Goal: Information Seeking & Learning: Learn about a topic

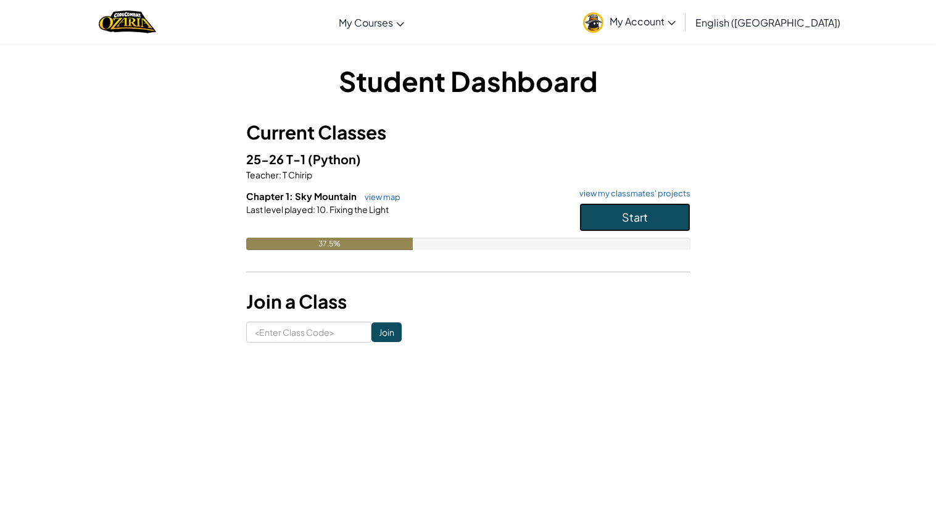
click at [605, 216] on button "Start" at bounding box center [634, 217] width 111 height 28
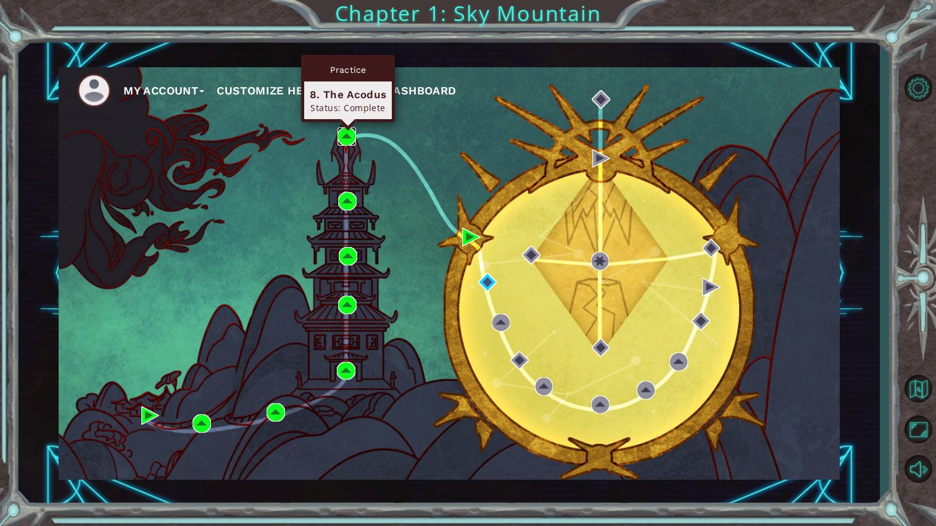
click at [350, 139] on img at bounding box center [346, 136] width 19 height 19
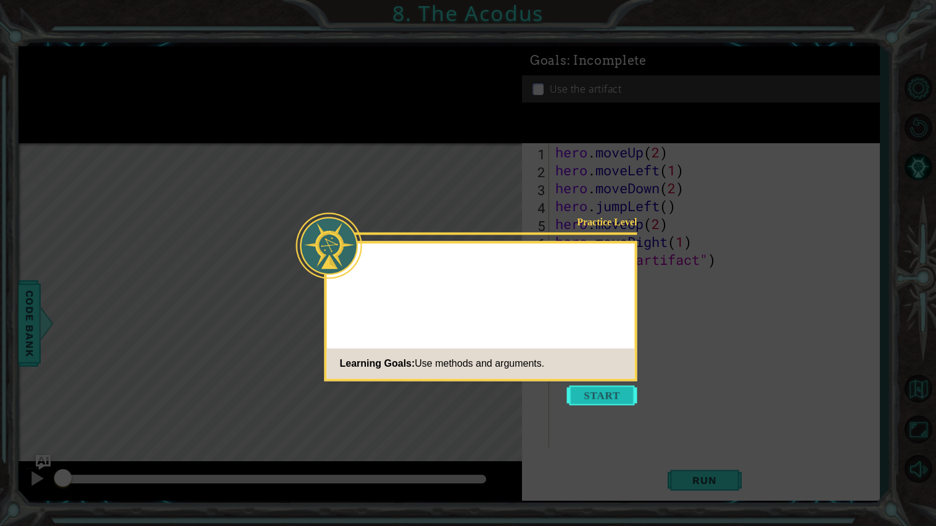
click at [600, 387] on button "Start" at bounding box center [602, 395] width 70 height 20
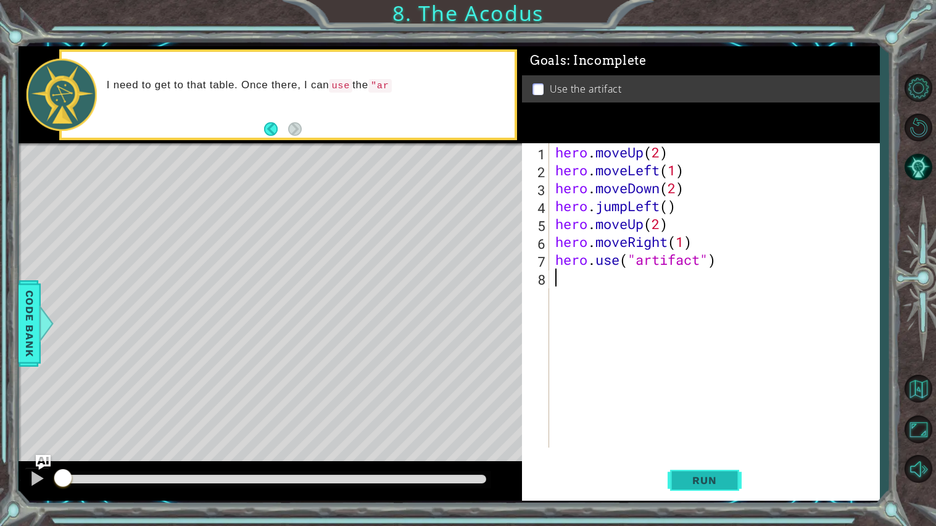
click at [703, 474] on span "Run" at bounding box center [704, 480] width 49 height 12
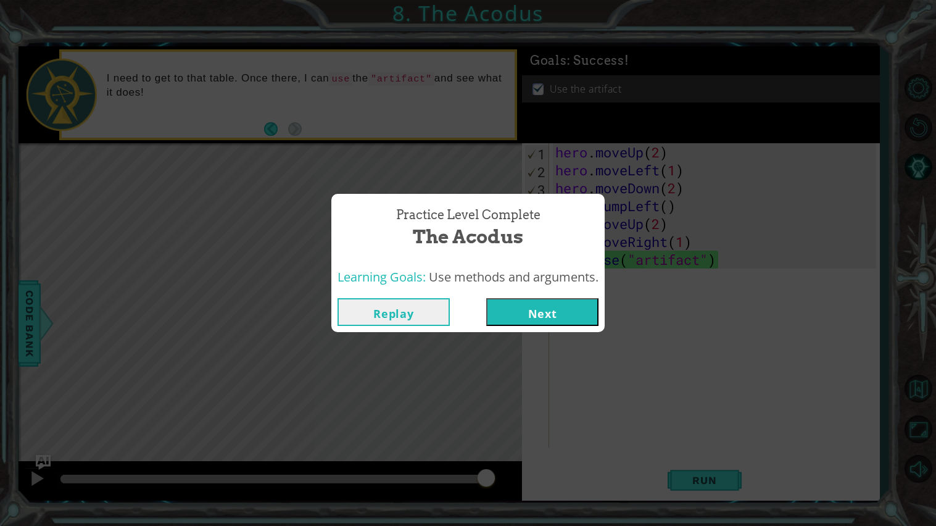
click at [525, 301] on button "Next" at bounding box center [542, 312] width 112 height 28
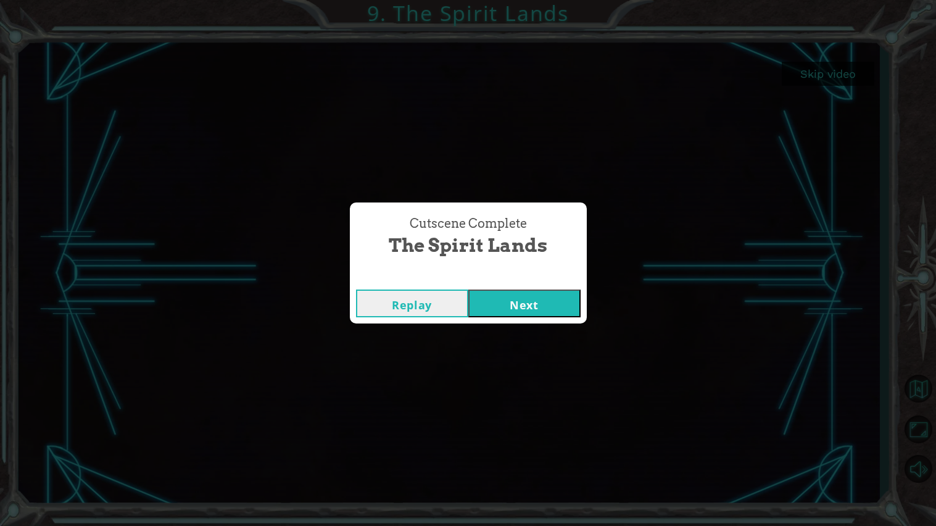
click at [529, 305] on button "Next" at bounding box center [524, 303] width 112 height 28
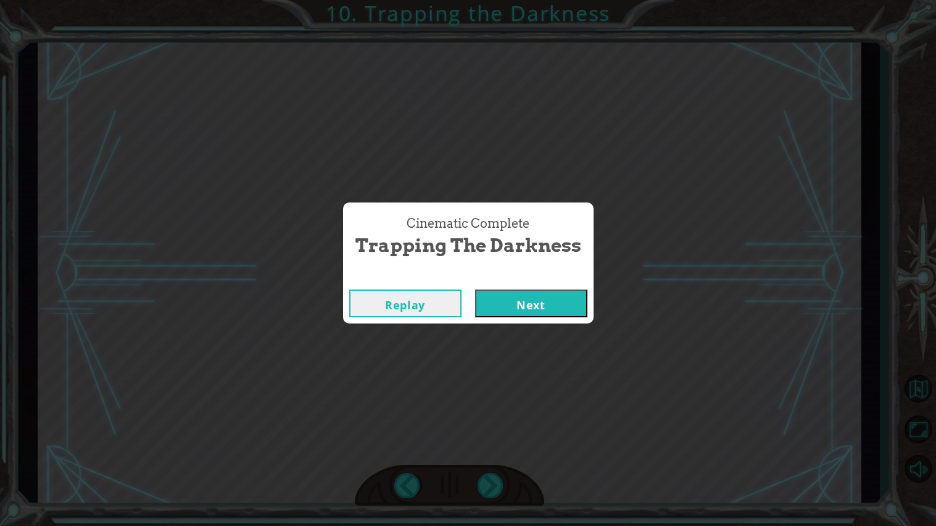
click at [561, 312] on button "Next" at bounding box center [531, 303] width 112 height 28
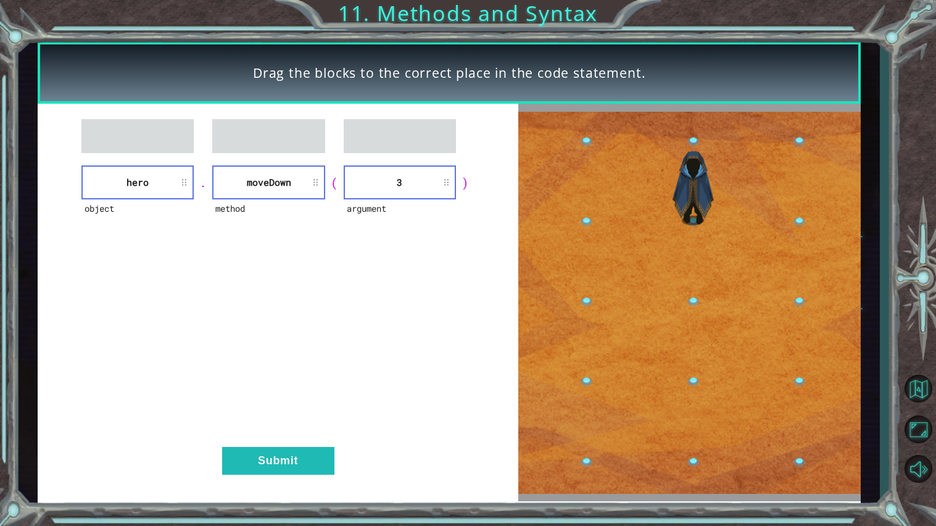
click at [245, 181] on li "moveDown" at bounding box center [268, 182] width 112 height 34
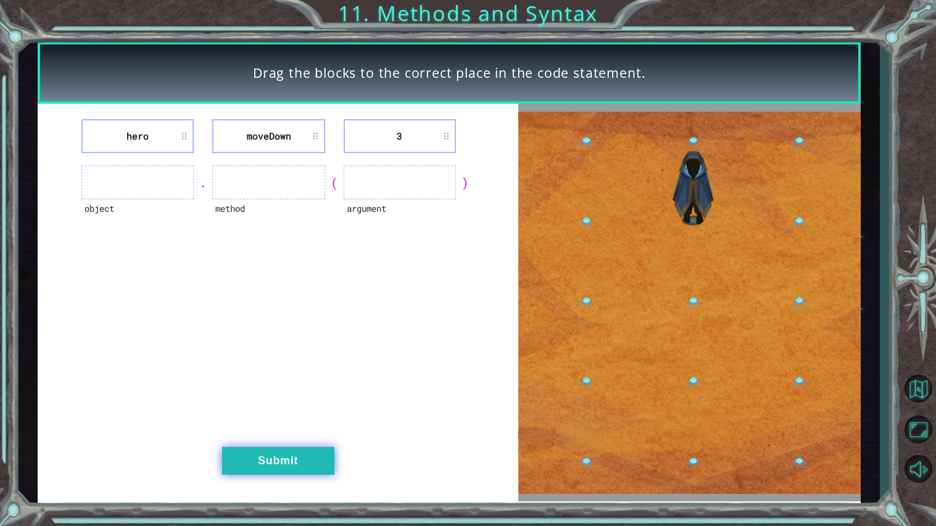
click at [244, 463] on button "Submit" at bounding box center [278, 461] width 112 height 28
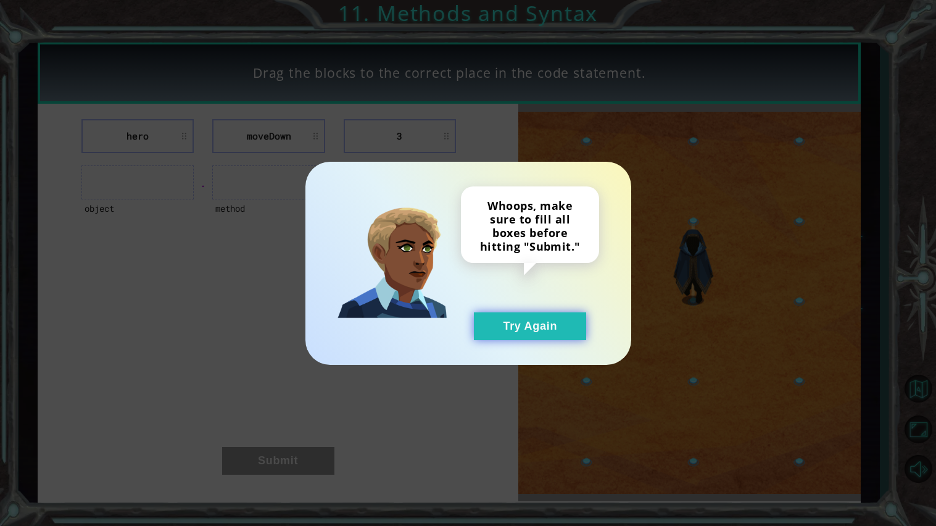
click at [528, 323] on button "Try Again" at bounding box center [530, 326] width 112 height 28
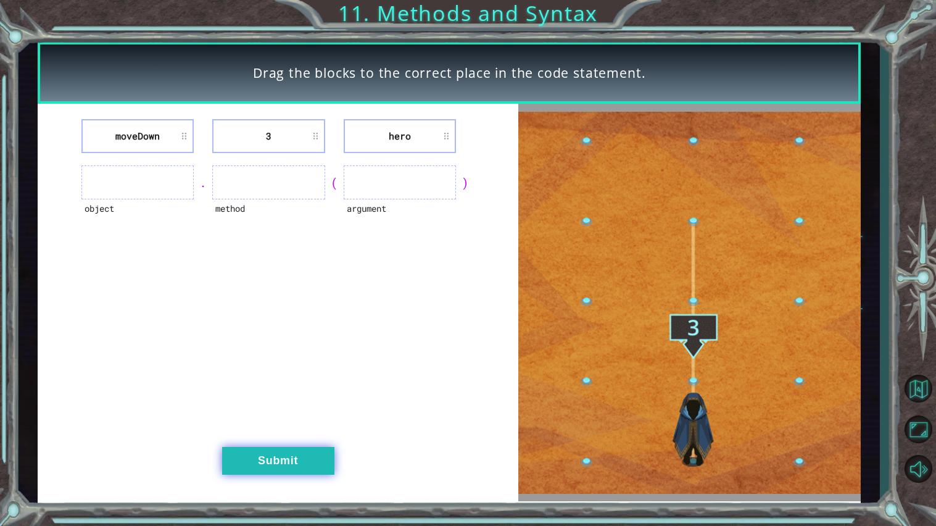
click at [291, 448] on button "Submit" at bounding box center [278, 461] width 112 height 28
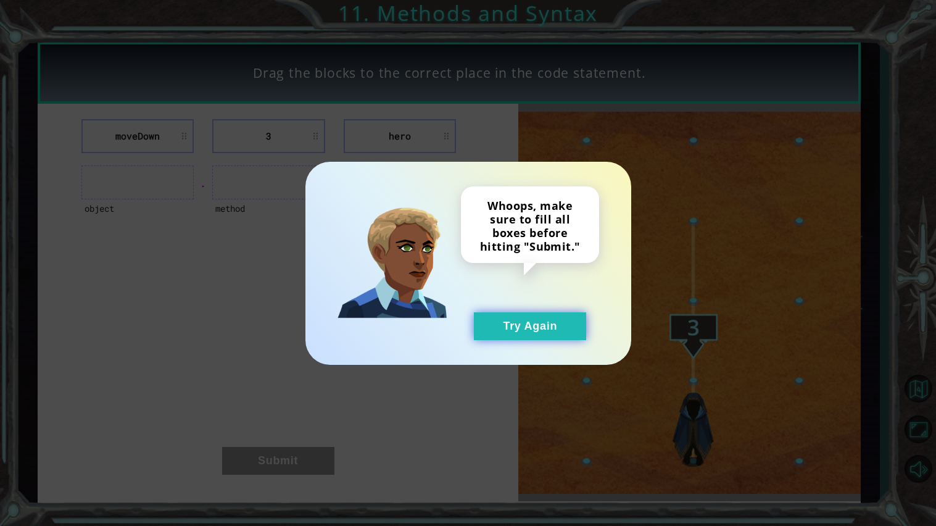
click at [559, 332] on button "Try Again" at bounding box center [530, 326] width 112 height 28
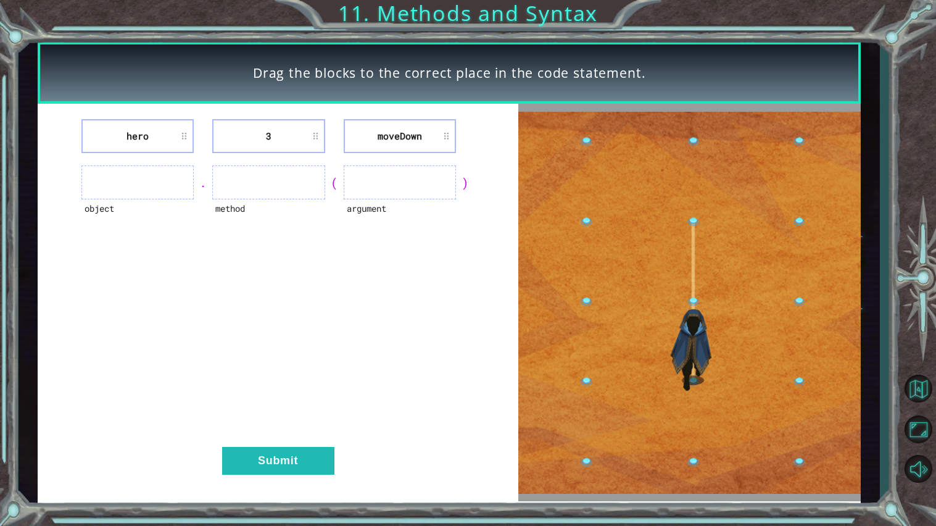
click at [247, 444] on div "hero 3 [GEOGRAPHIC_DATA] object . method ( argument ) Submit" at bounding box center [278, 302] width 481 height 397
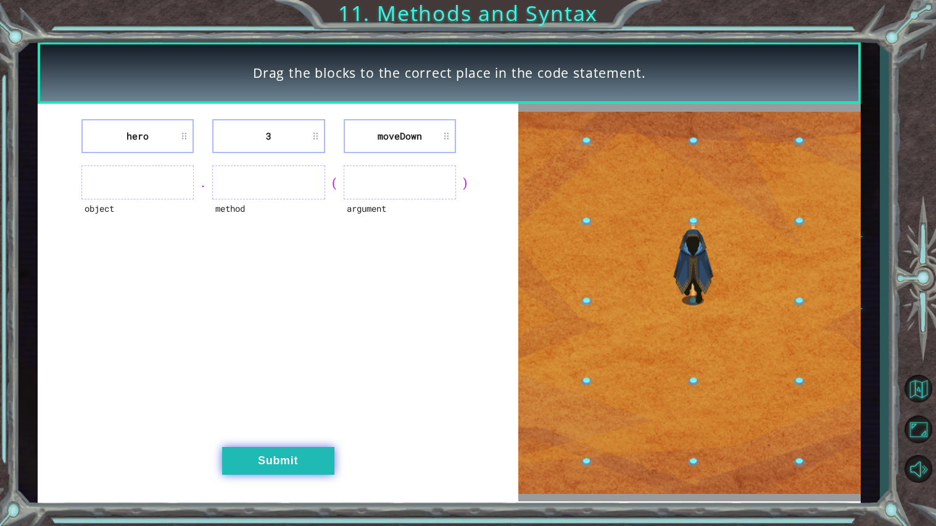
click at [254, 458] on button "Submit" at bounding box center [278, 461] width 112 height 28
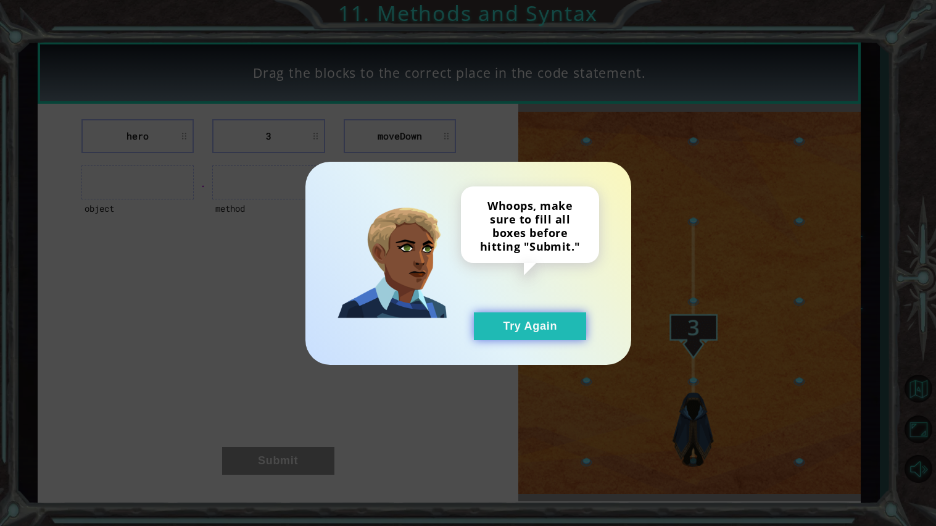
click at [501, 332] on button "Try Again" at bounding box center [530, 326] width 112 height 28
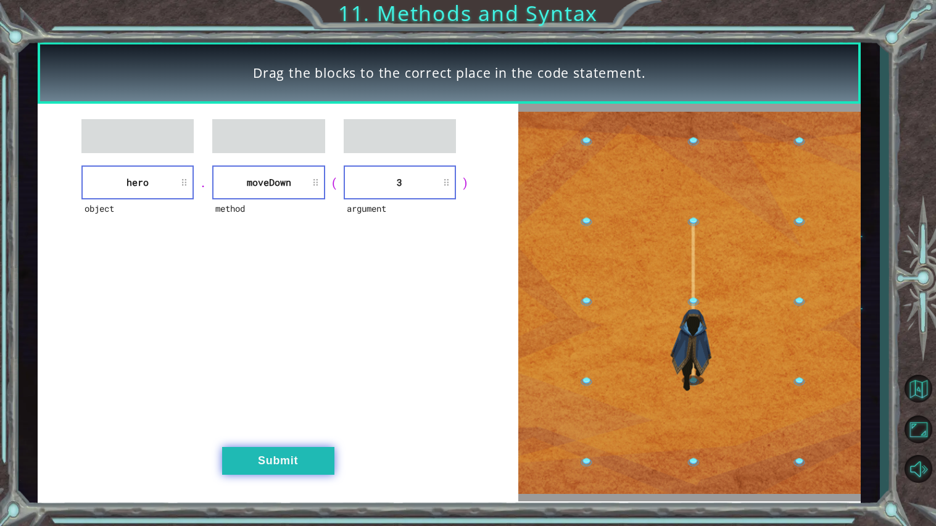
click at [294, 452] on button "Submit" at bounding box center [278, 461] width 112 height 28
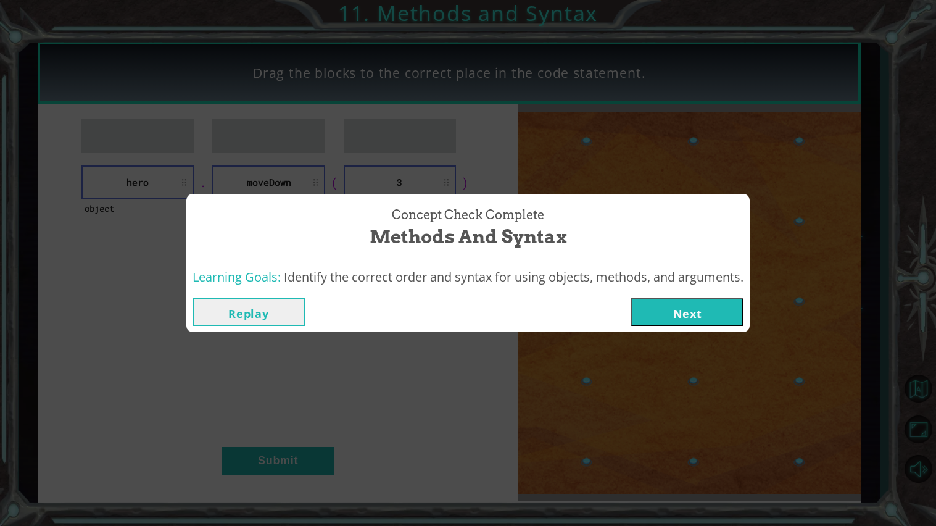
click at [371, 358] on div "Concept Check Complete Methods and Syntax Learning Goals: Identify the correct …" at bounding box center [468, 263] width 936 height 526
click at [282, 308] on button "Replay" at bounding box center [248, 312] width 112 height 28
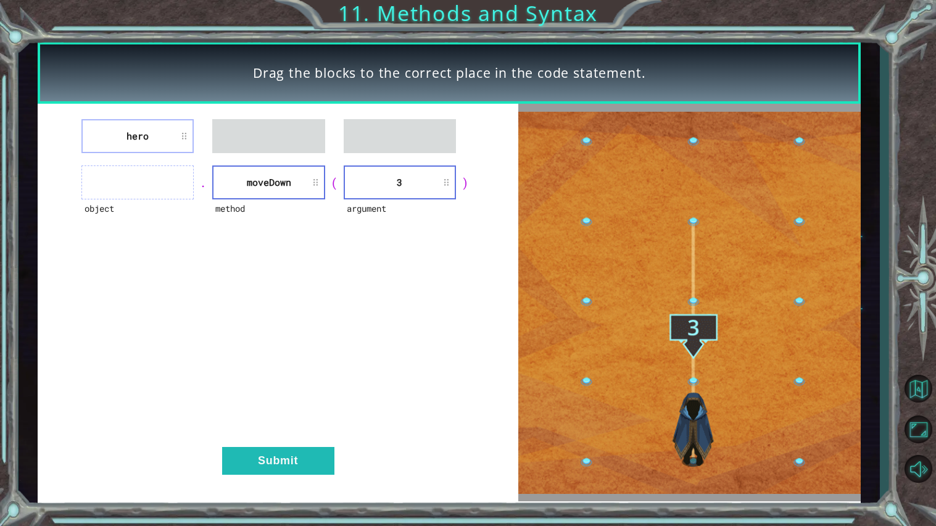
drag, startPoint x: 194, startPoint y: 181, endPoint x: 222, endPoint y: 183, distance: 27.8
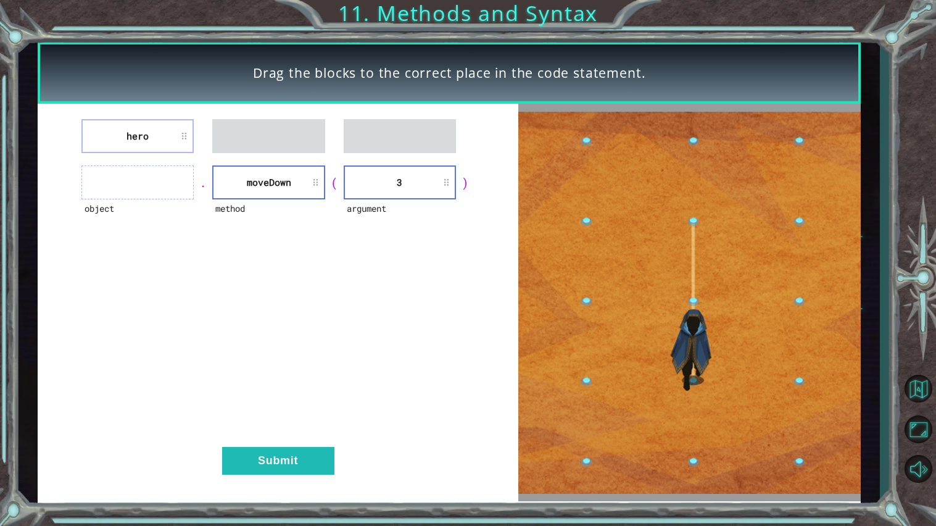
click at [222, 183] on div "object . method [GEOGRAPHIC_DATA] ( argument 3 )" at bounding box center [278, 182] width 450 height 34
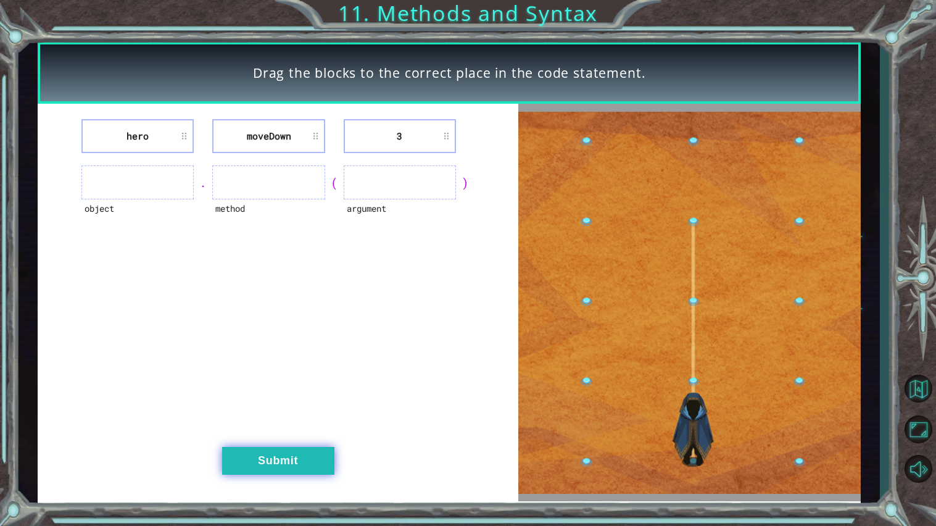
click at [268, 473] on button "Submit" at bounding box center [278, 461] width 112 height 28
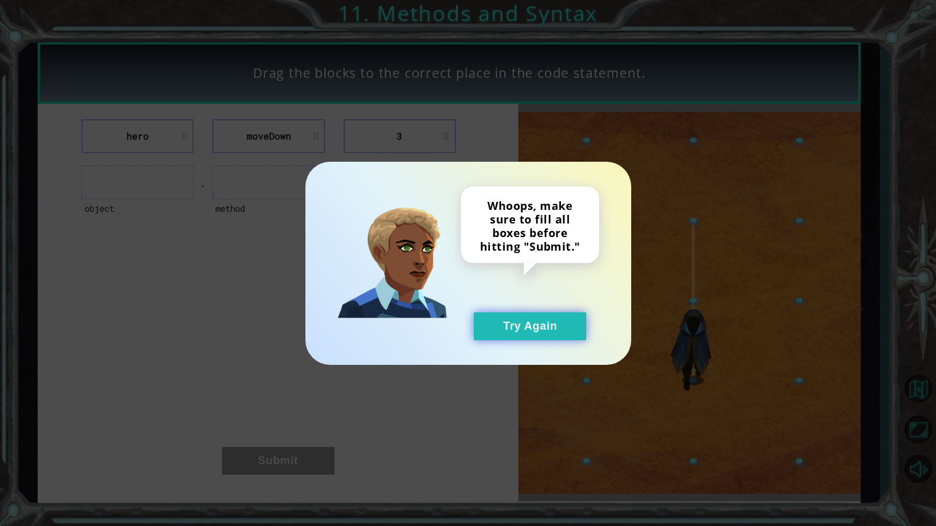
click at [559, 322] on button "Try Again" at bounding box center [530, 326] width 112 height 28
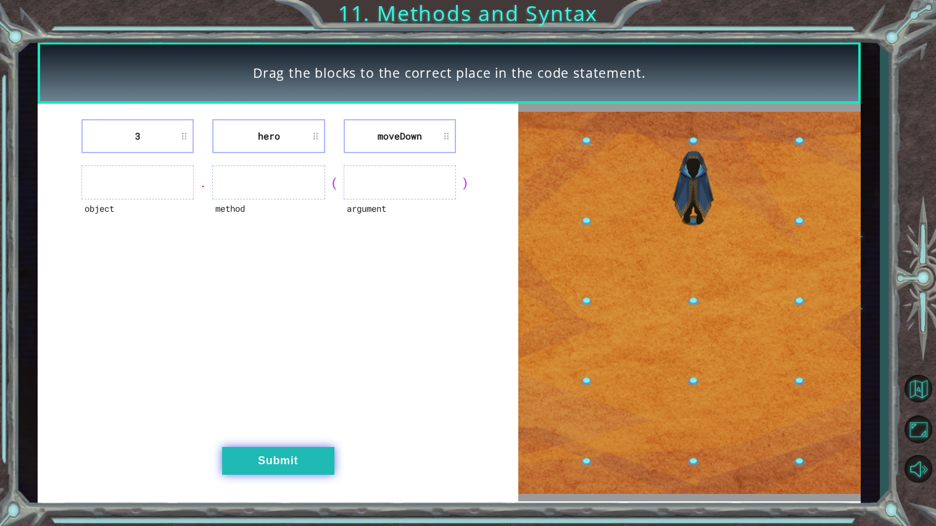
click at [254, 466] on button "Submit" at bounding box center [278, 461] width 112 height 28
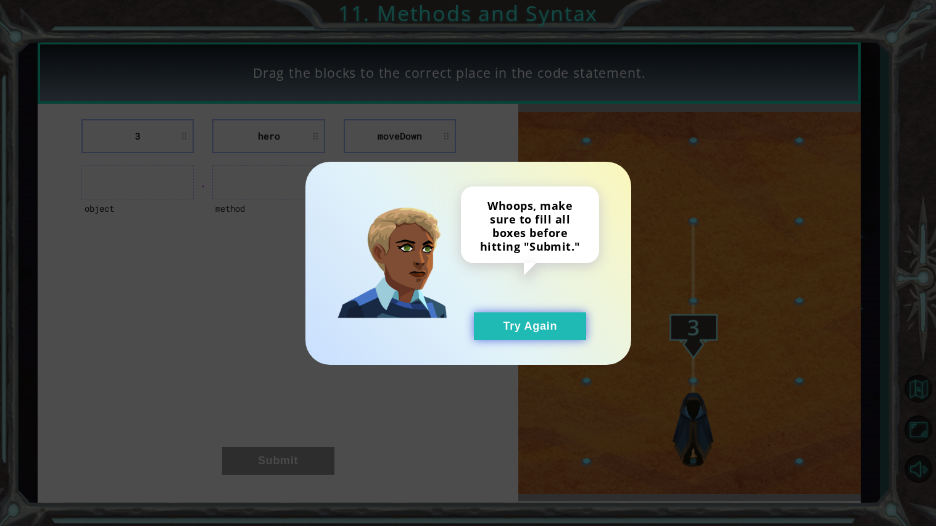
click at [527, 321] on button "Try Again" at bounding box center [530, 326] width 112 height 28
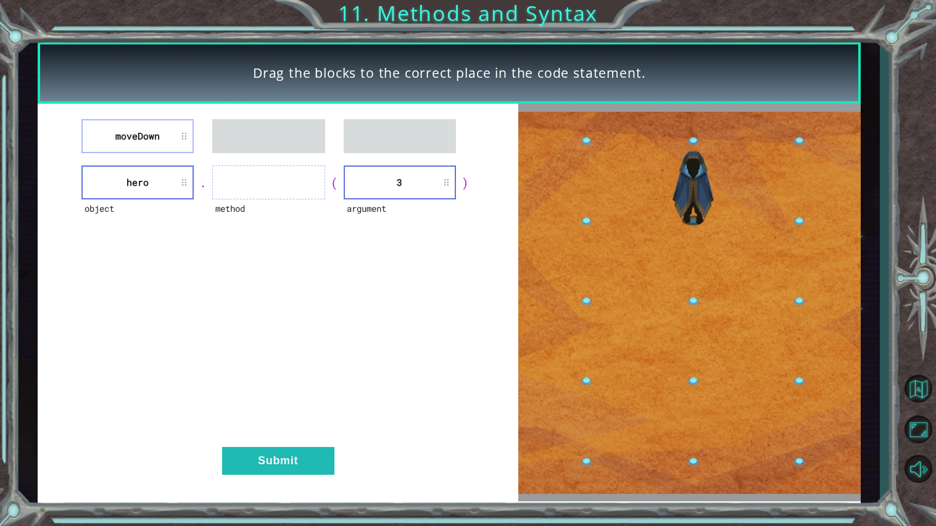
drag, startPoint x: 156, startPoint y: 163, endPoint x: 167, endPoint y: 176, distance: 17.1
click at [167, 176] on div "moveDown object hero . method ( argument 3 ) Submit" at bounding box center [278, 302] width 481 height 397
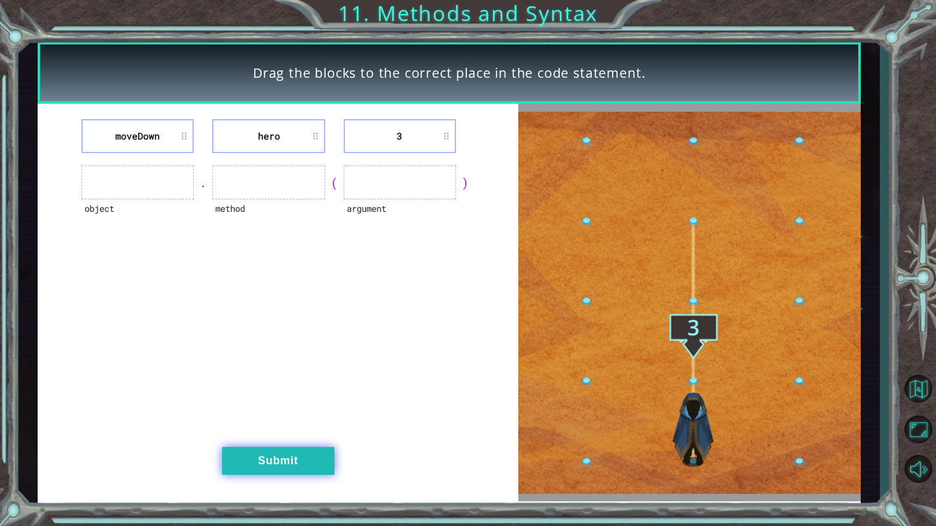
click at [274, 451] on button "Submit" at bounding box center [278, 461] width 112 height 28
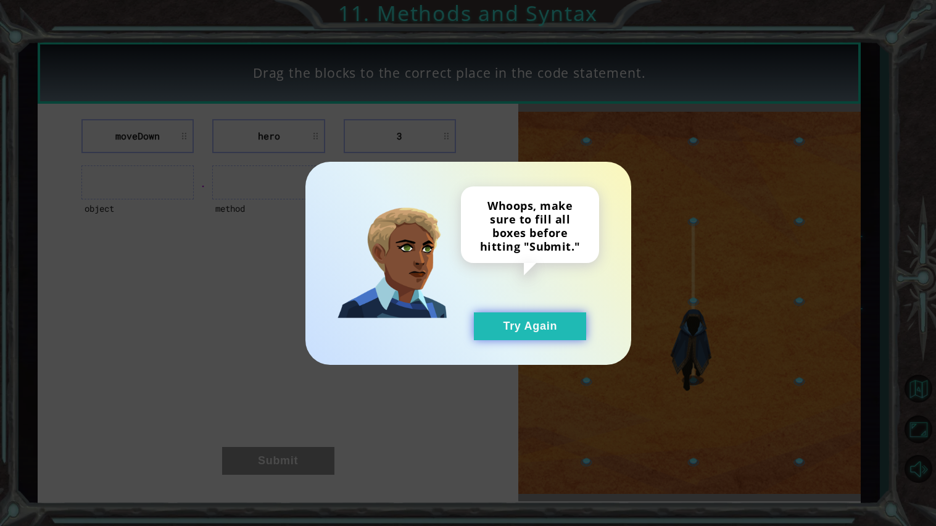
click at [572, 331] on button "Try Again" at bounding box center [530, 326] width 112 height 28
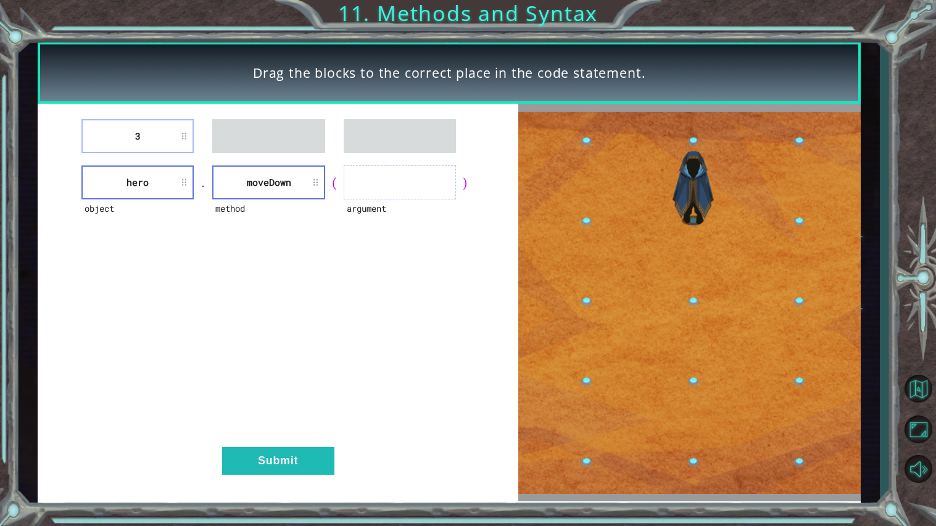
drag, startPoint x: 170, startPoint y: 163, endPoint x: 267, endPoint y: 147, distance: 98.8
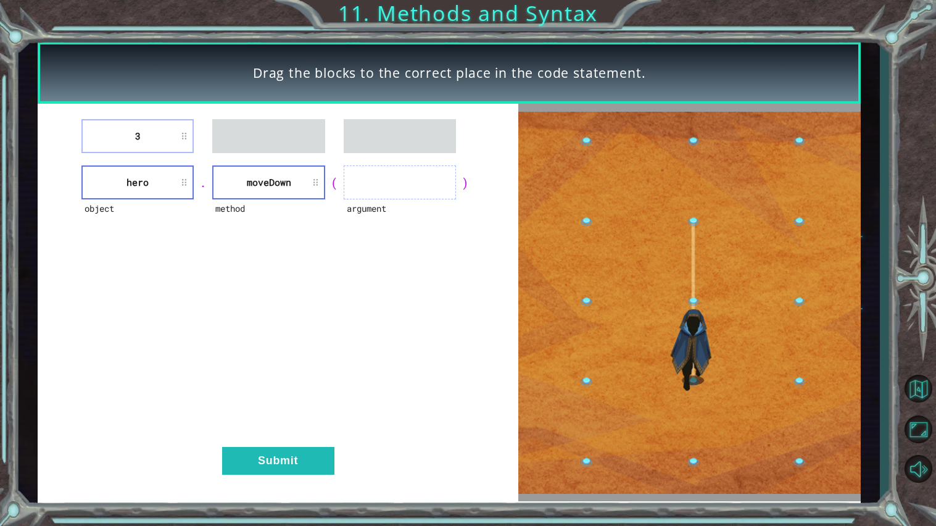
click at [267, 147] on div "3 object hero . method [GEOGRAPHIC_DATA] ( argument ) Submit" at bounding box center [278, 302] width 481 height 397
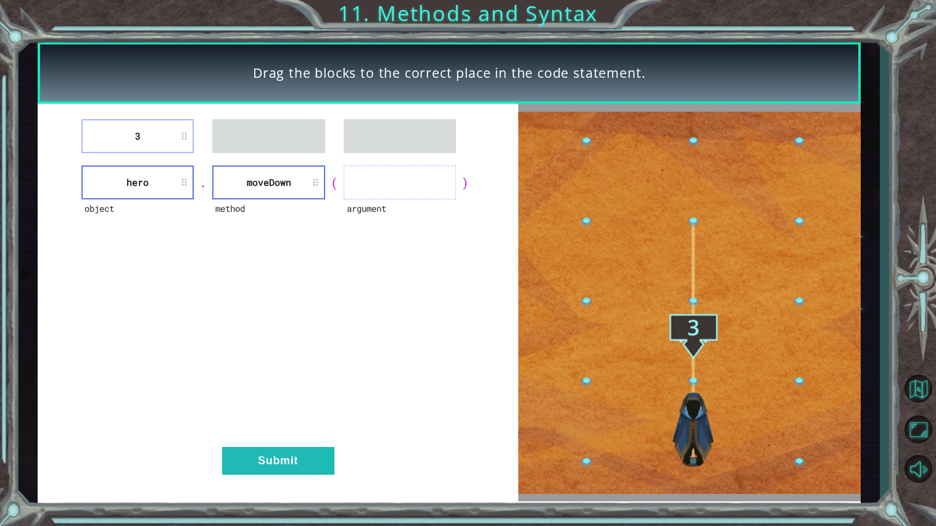
click at [199, 182] on div "." at bounding box center [203, 182] width 19 height 17
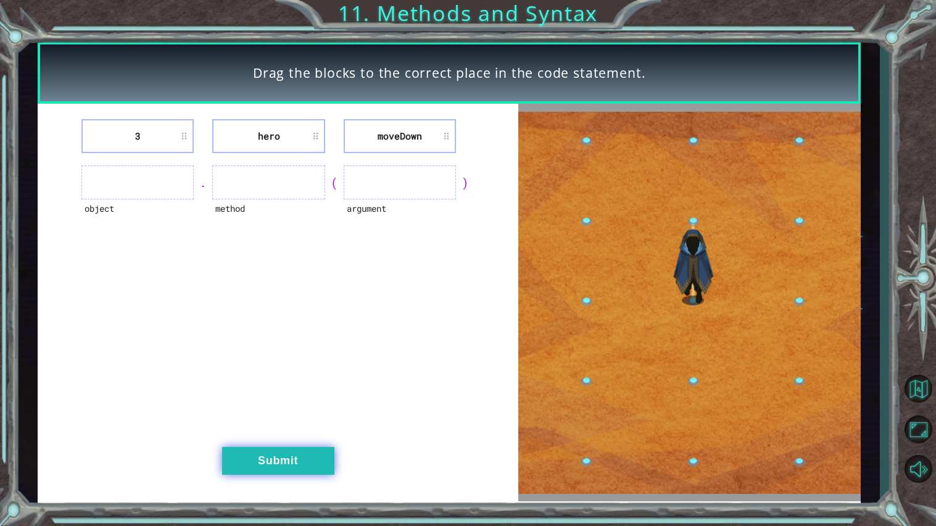
click at [284, 473] on button "Submit" at bounding box center [278, 461] width 112 height 28
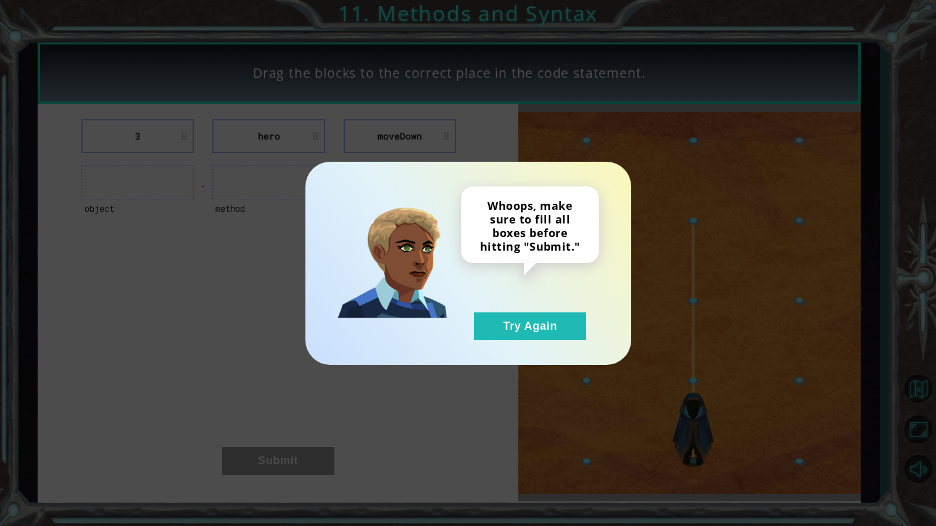
click at [532, 341] on div "Whoops, make sure to fill all boxes before hitting "Submit." Try Again" at bounding box center [468, 263] width 326 height 203
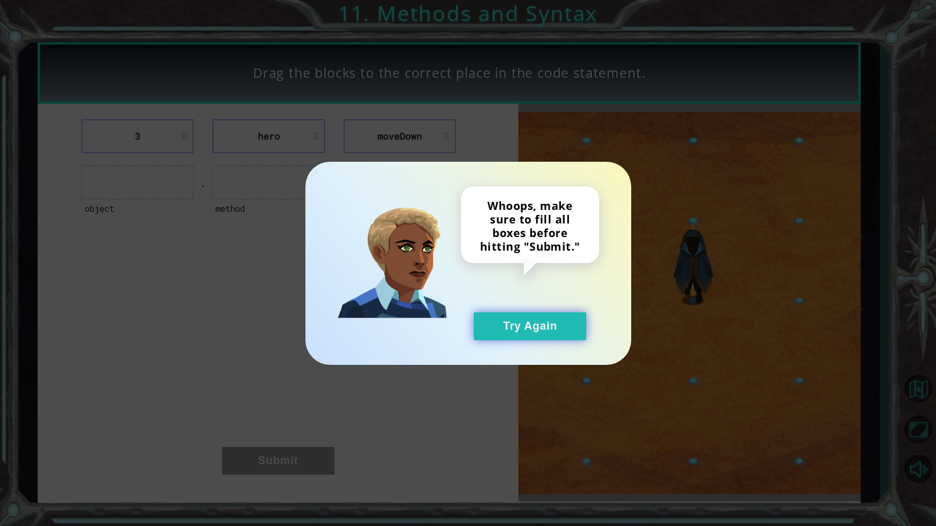
click at [535, 331] on button "Try Again" at bounding box center [530, 326] width 112 height 28
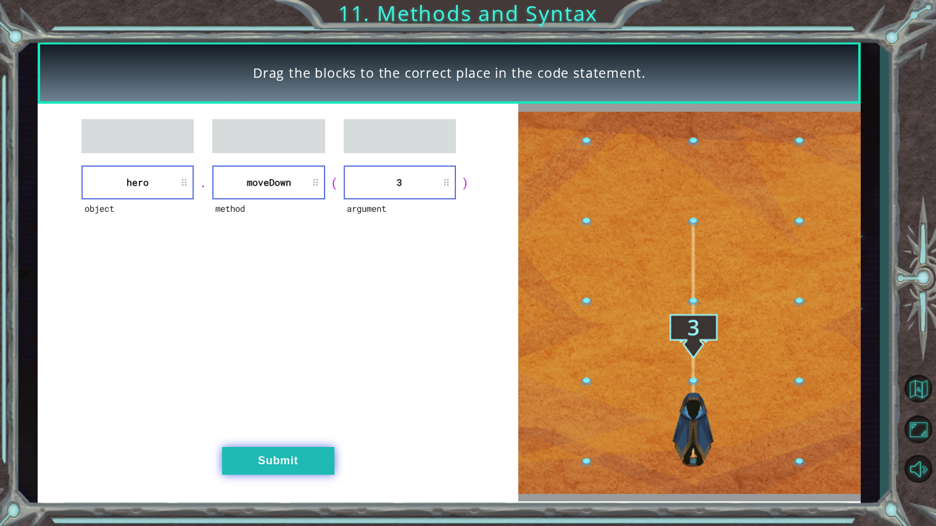
click at [283, 471] on button "Submit" at bounding box center [278, 461] width 112 height 28
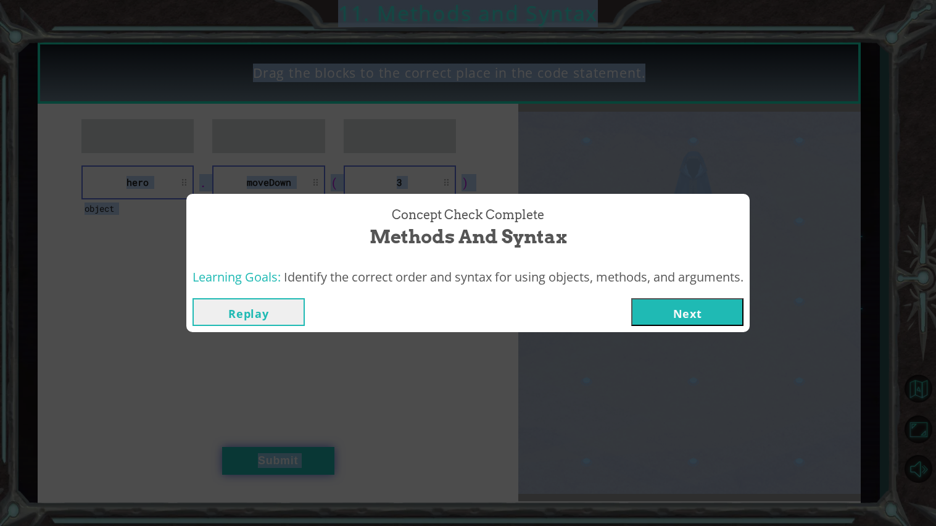
click at [283, 471] on div "Concept Check Complete Methods and Syntax Learning Goals: Identify the correct …" at bounding box center [468, 263] width 936 height 526
click at [661, 306] on button "Next" at bounding box center [687, 312] width 112 height 28
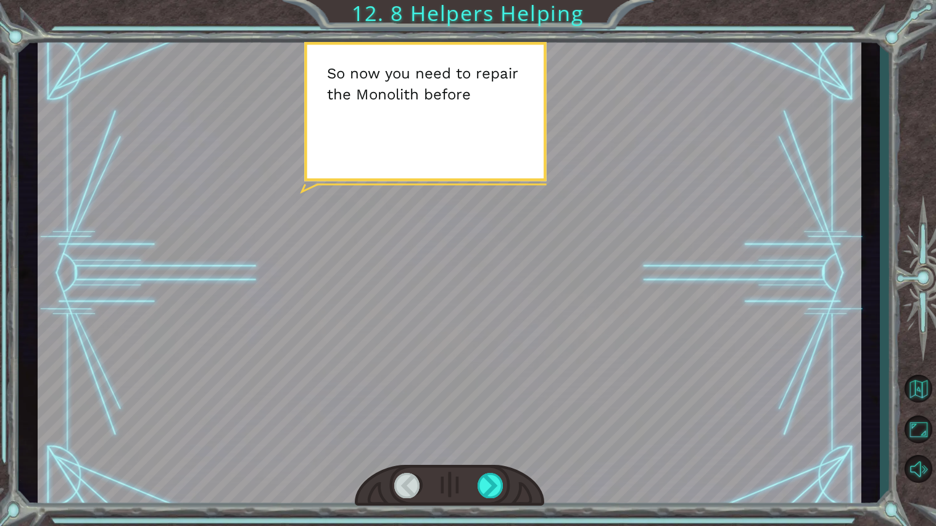
click at [661, 306] on div at bounding box center [450, 273] width 824 height 463
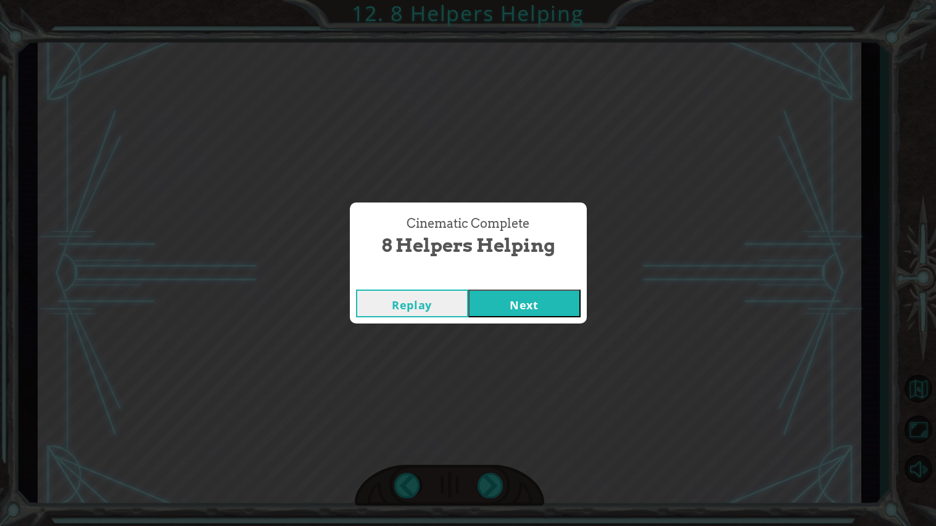
click at [553, 308] on button "Next" at bounding box center [524, 303] width 112 height 28
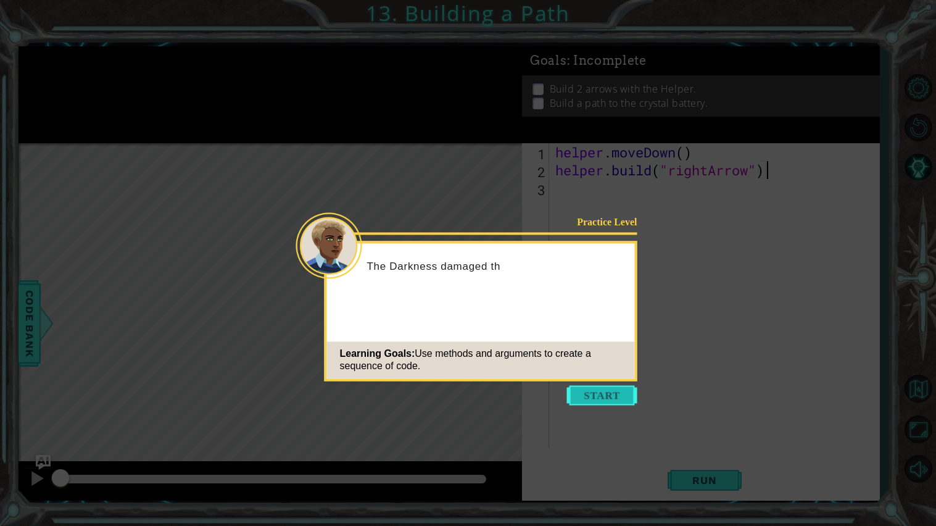
click at [592, 400] on button "Start" at bounding box center [602, 395] width 70 height 20
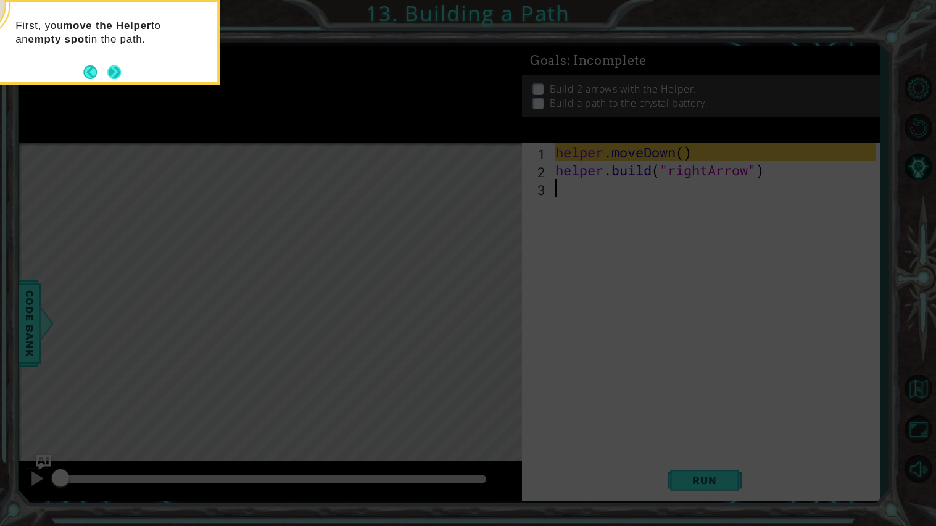
click at [115, 74] on button "Next" at bounding box center [114, 72] width 14 height 14
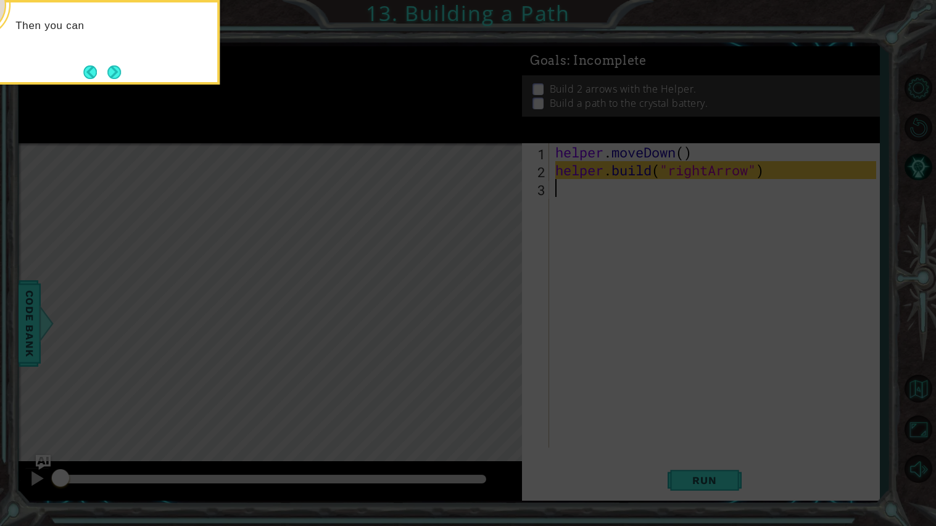
click at [115, 74] on button "Next" at bounding box center [114, 72] width 14 height 14
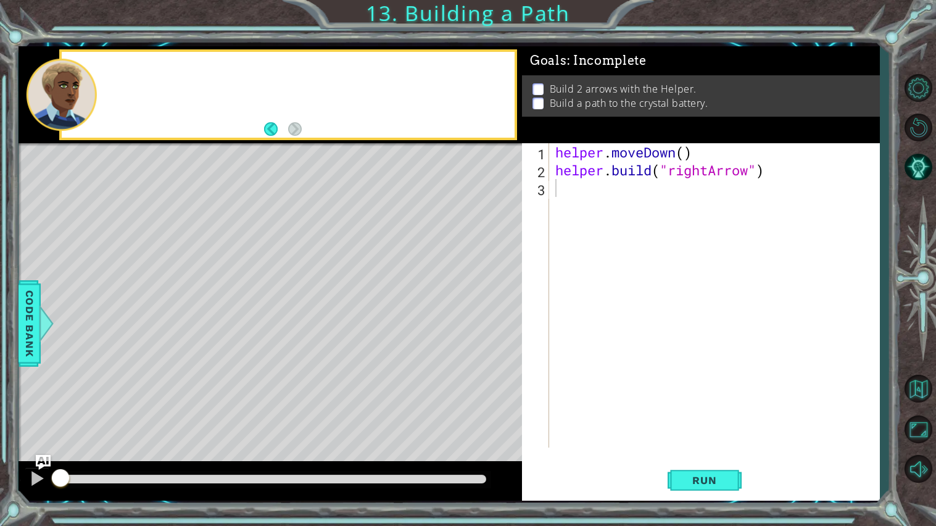
click at [115, 74] on div at bounding box center [288, 95] width 453 height 86
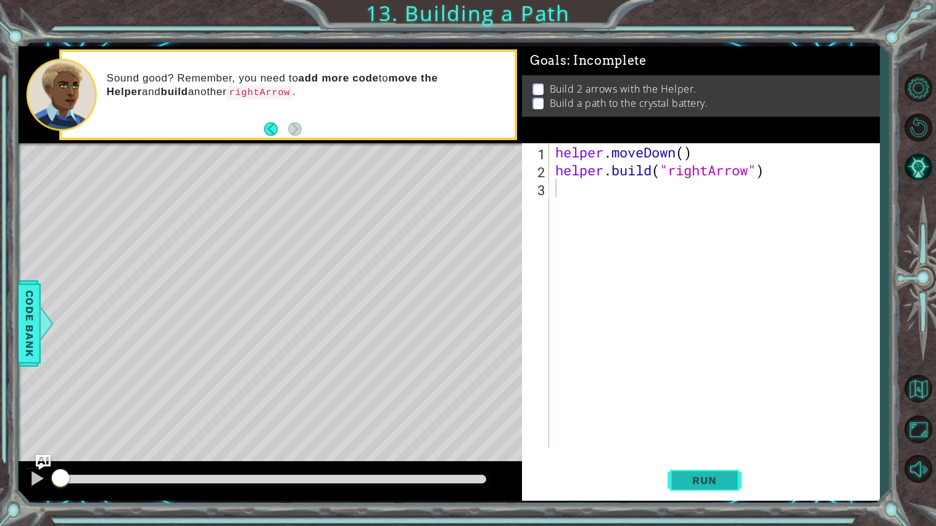
click at [716, 479] on span "Run" at bounding box center [704, 480] width 49 height 12
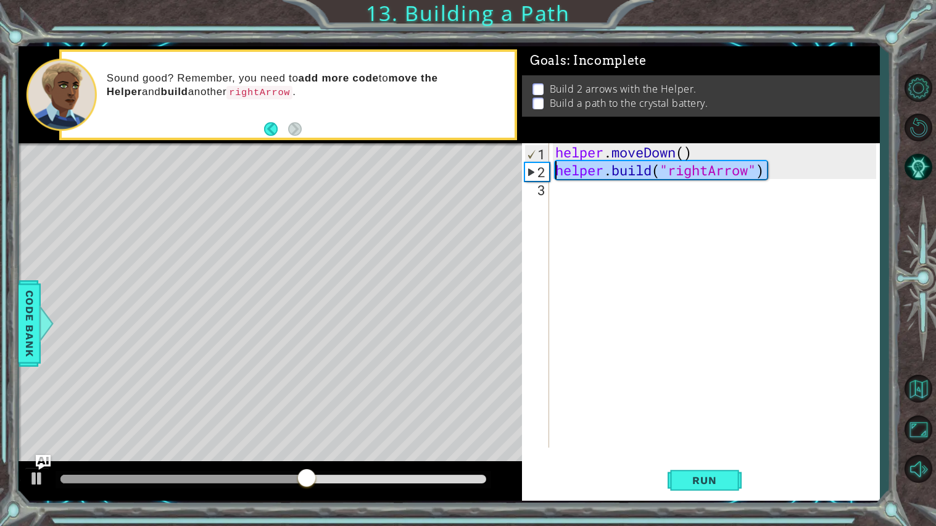
drag, startPoint x: 771, startPoint y: 175, endPoint x: 553, endPoint y: 167, distance: 218.5
click at [553, 167] on div "helper . moveDown ( ) helper . build ( "rightArrow" )" at bounding box center [717, 313] width 329 height 340
type textarea "[DOMAIN_NAME]("rightArrow")"
click at [569, 195] on div "helper . moveDown ( ) helper . build ( "rightArrow" )" at bounding box center [717, 313] width 329 height 340
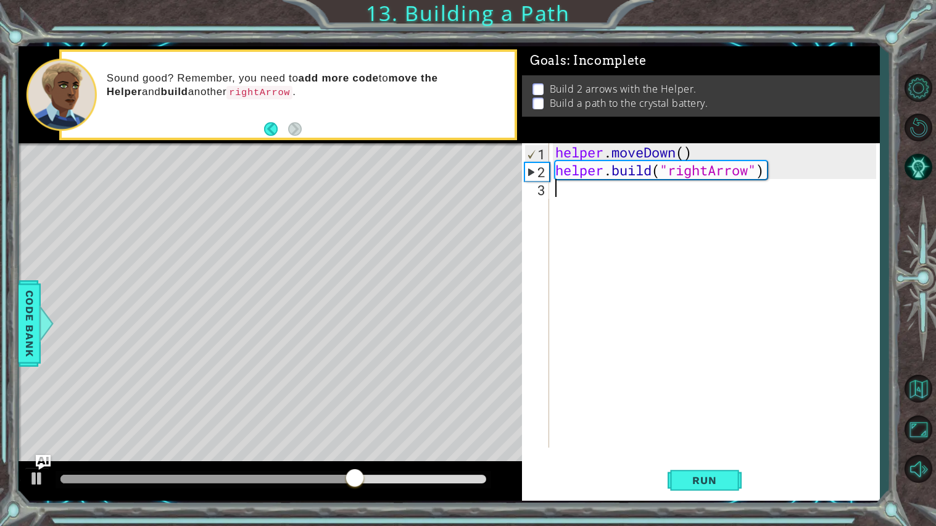
paste textarea "[DOMAIN_NAME]("rightArrow")"
click at [706, 191] on div "helper . moveDown ( ) helper . build ( "rightArrow" ) helper . build ( "rightAr…" at bounding box center [717, 313] width 329 height 340
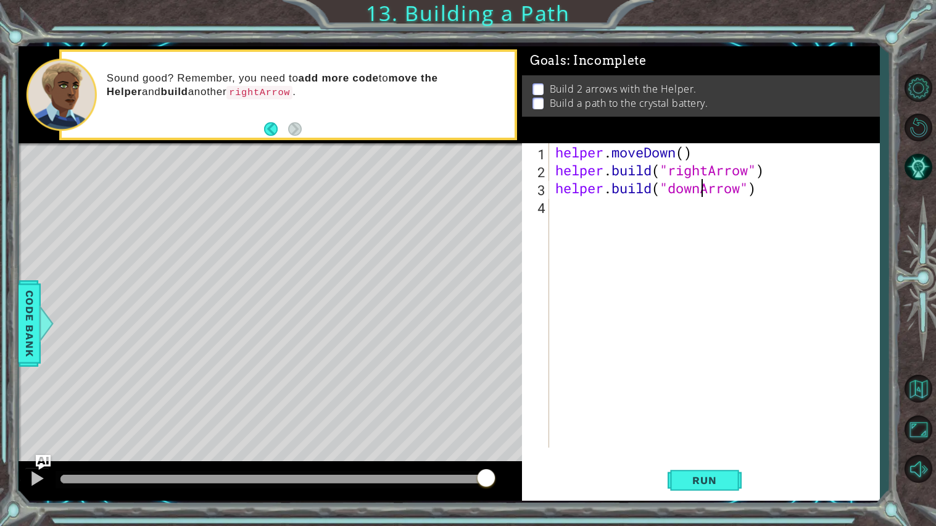
click at [712, 460] on div "[DOMAIN_NAME]("downArrow") 1 2 3 4 helper . moveDown ( ) helper . build ( "righ…" at bounding box center [701, 322] width 358 height 358
click at [720, 487] on button "Run" at bounding box center [704, 480] width 74 height 36
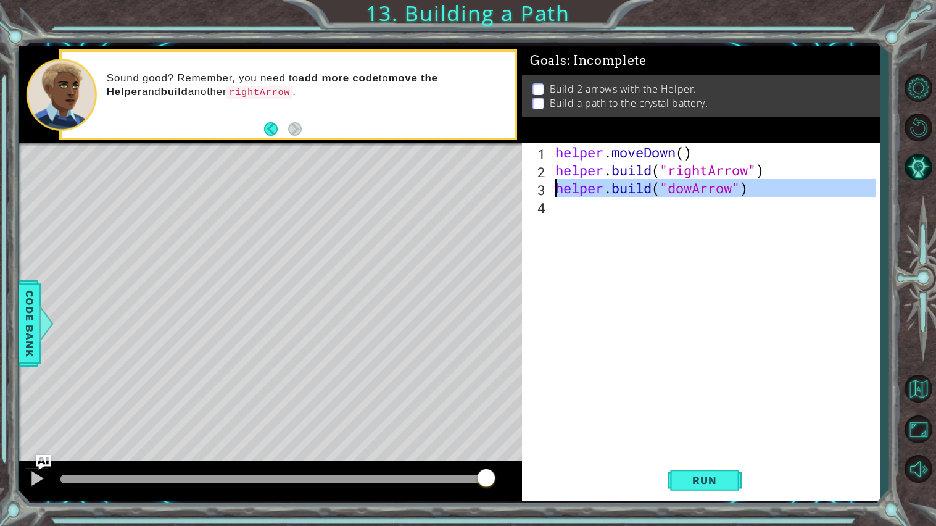
drag, startPoint x: 774, startPoint y: 202, endPoint x: 551, endPoint y: 191, distance: 222.3
click at [551, 191] on div "[DOMAIN_NAME]("dowArrow") 1 2 3 4 helper . moveDown ( ) helper . build ( "right…" at bounding box center [699, 295] width 354 height 304
type textarea "[DOMAIN_NAME]("dowArrow")"
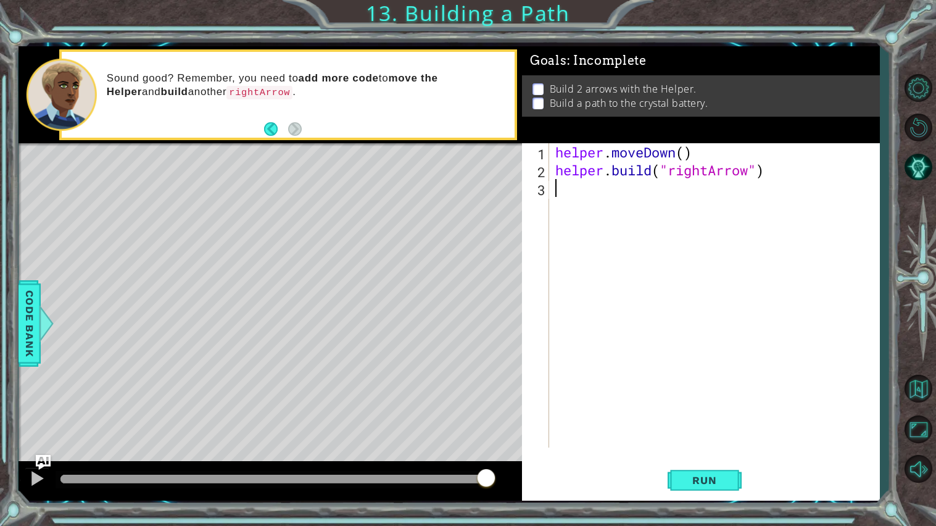
scroll to position [0, 0]
drag, startPoint x: 774, startPoint y: 178, endPoint x: 557, endPoint y: 171, distance: 217.2
click at [557, 171] on div "helper . moveDown ( ) helper . build ( "rightArrow" )" at bounding box center [717, 313] width 329 height 340
type textarea "[DOMAIN_NAME]("rightArrow")"
click at [566, 190] on div "helper . moveDown ( ) helper . build ( "rightArrow" )" at bounding box center [717, 313] width 329 height 340
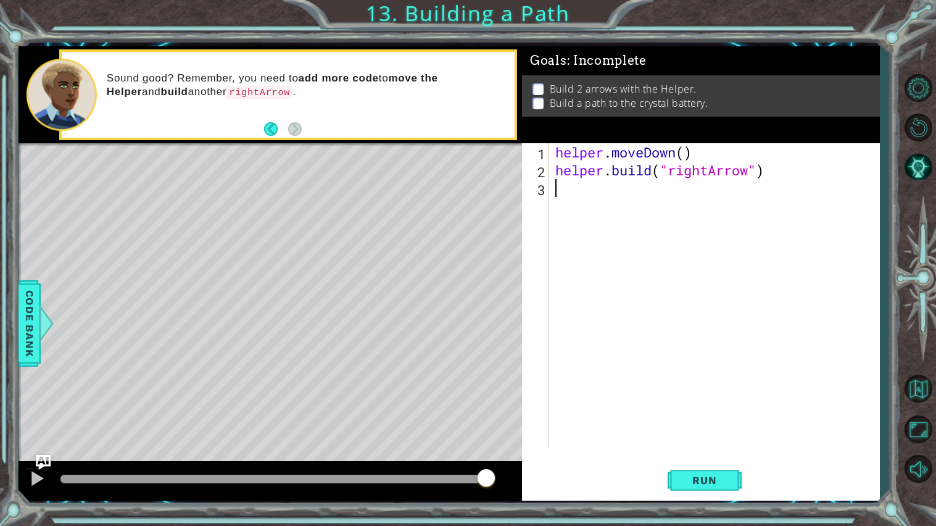
paste textarea "[DOMAIN_NAME]("rightArrow")"
click at [732, 479] on button "Run" at bounding box center [704, 480] width 74 height 36
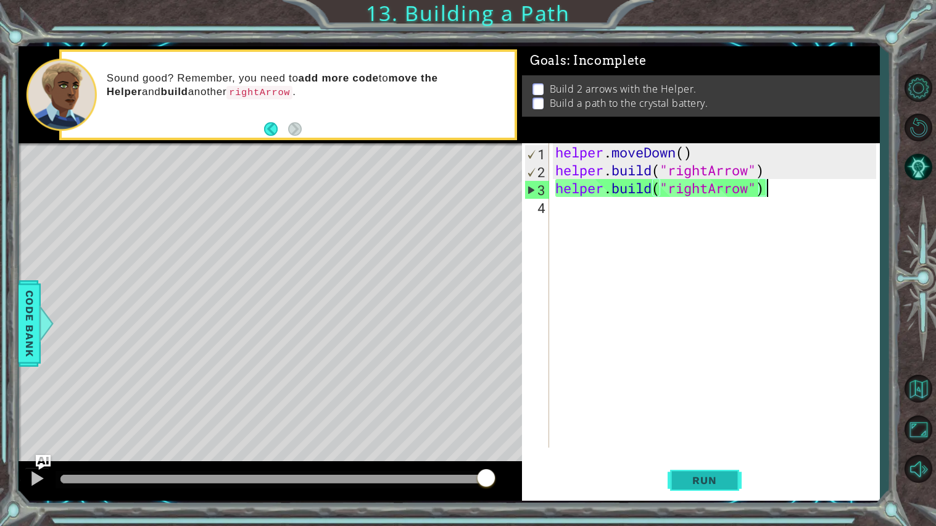
click at [691, 471] on button "Run" at bounding box center [704, 480] width 74 height 36
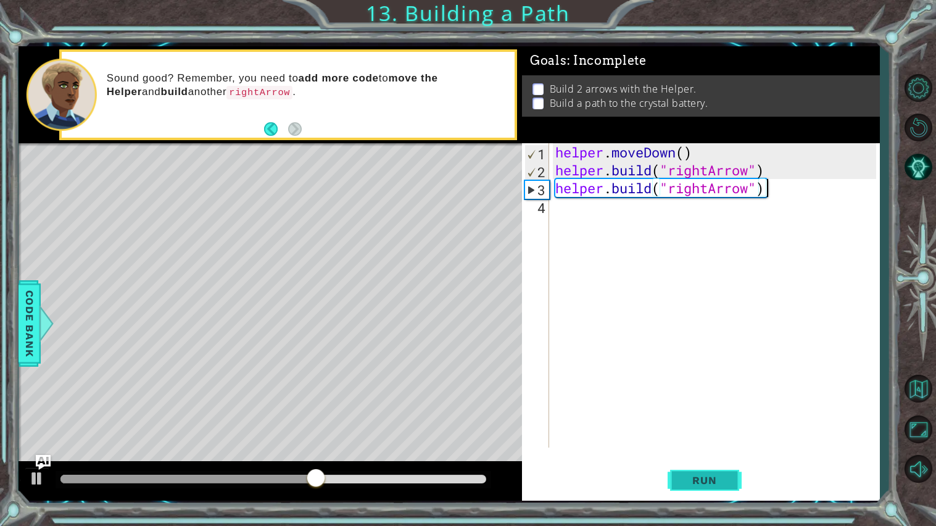
click at [707, 480] on span "Run" at bounding box center [704, 480] width 49 height 12
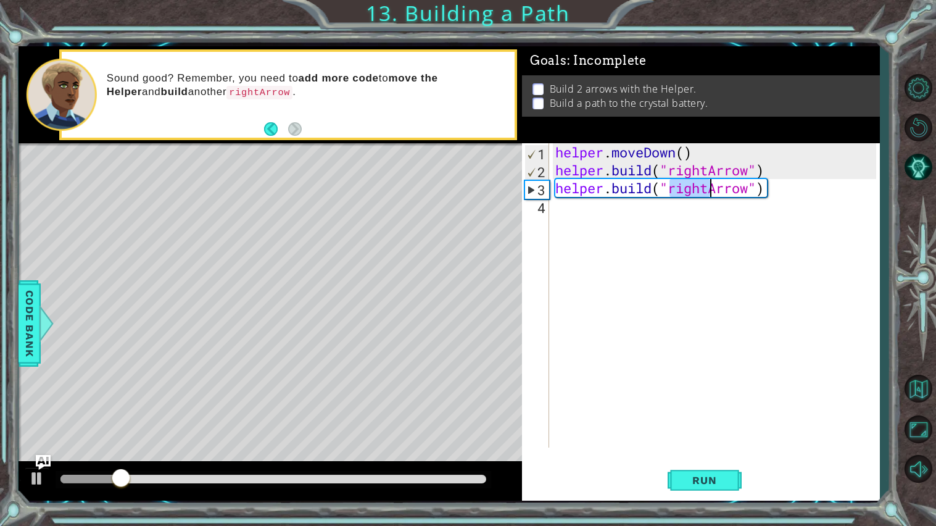
drag, startPoint x: 672, startPoint y: 191, endPoint x: 706, endPoint y: 193, distance: 34.6
click at [706, 193] on div "helper . moveDown ( ) helper . build ( "rightArrow" ) helper . build ( "rightAr…" at bounding box center [717, 313] width 329 height 340
type textarea "[DOMAIN_NAME]("upArrow")"
click at [706, 485] on span "Run" at bounding box center [704, 480] width 49 height 12
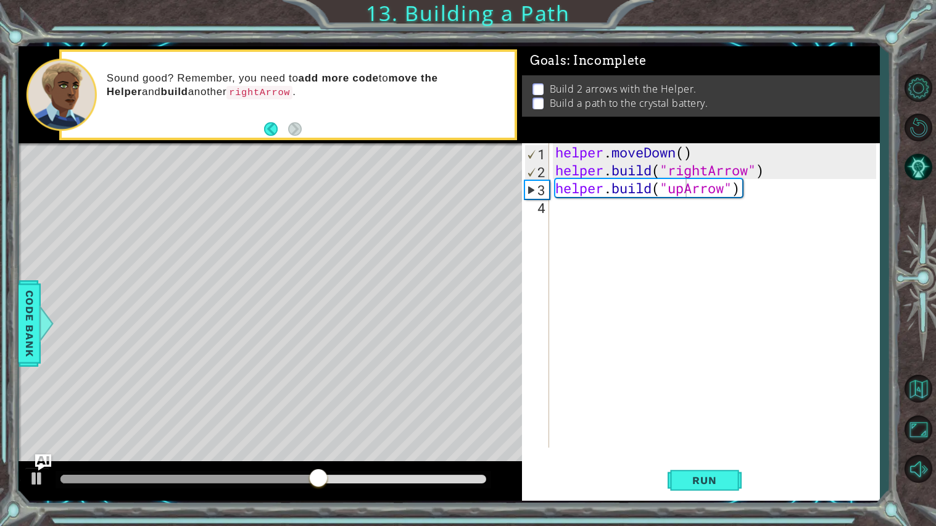
click at [46, 460] on img "Ask AI" at bounding box center [43, 462] width 16 height 16
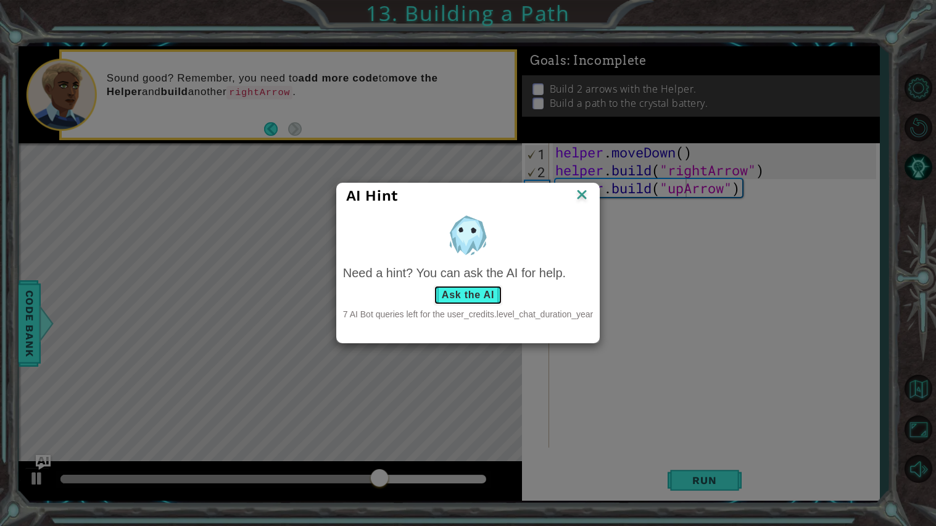
click at [466, 291] on button "Ask the AI" at bounding box center [468, 295] width 68 height 20
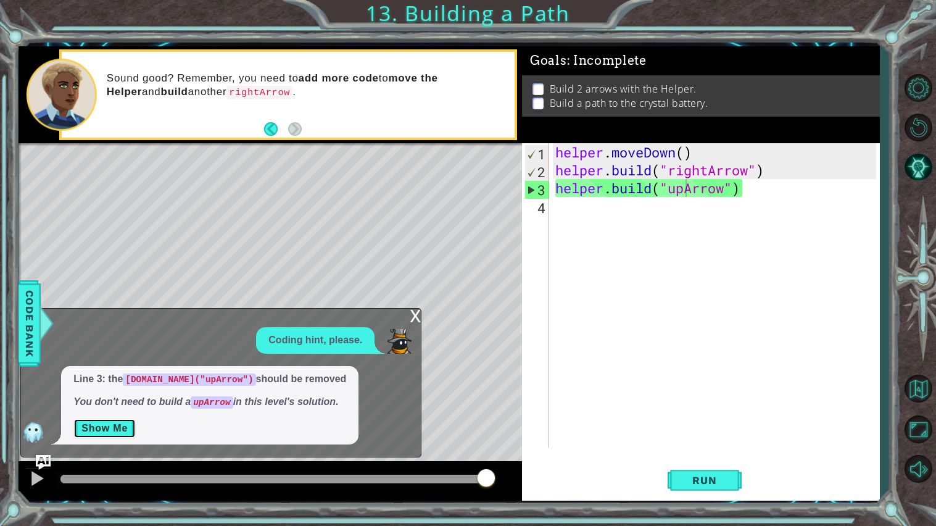
click at [107, 425] on button "Show Me" at bounding box center [104, 428] width 62 height 20
